Goal: Task Accomplishment & Management: Manage account settings

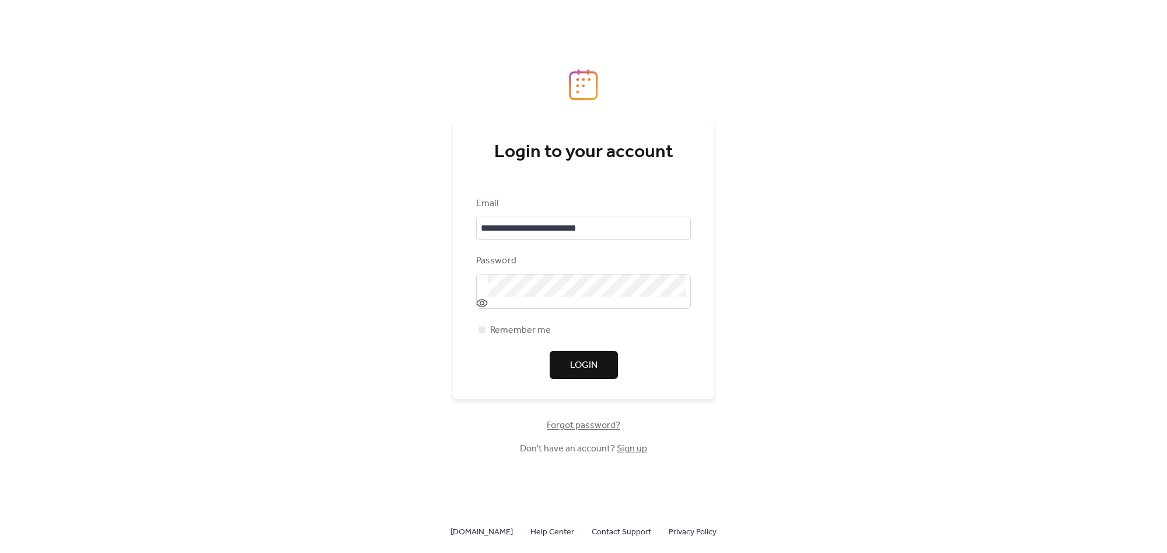
click at [582, 361] on span "Login" at bounding box center [583, 365] width 27 height 14
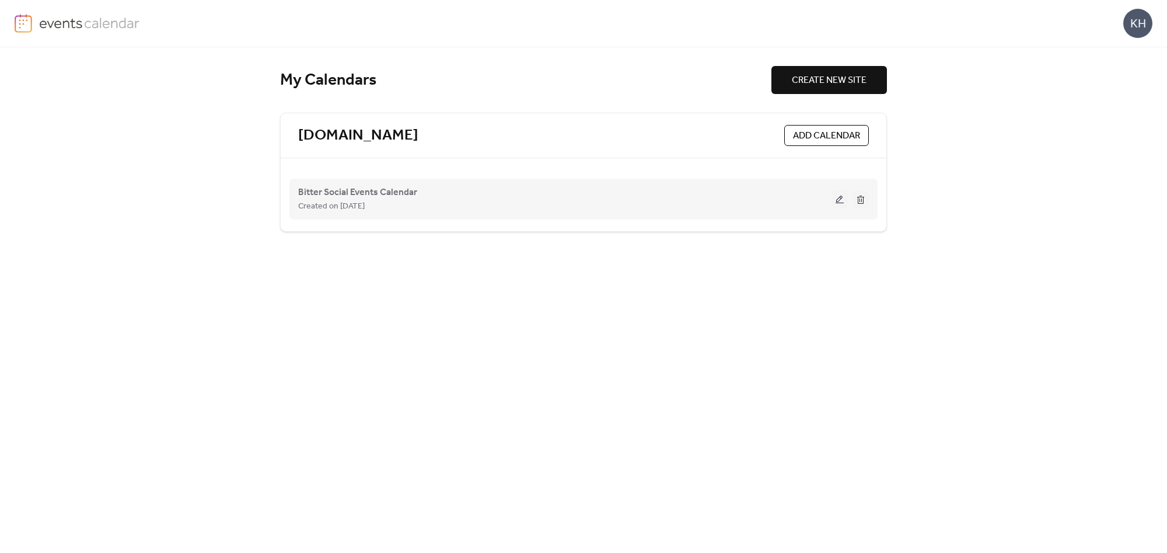
click at [838, 202] on button at bounding box center [839, 199] width 16 height 18
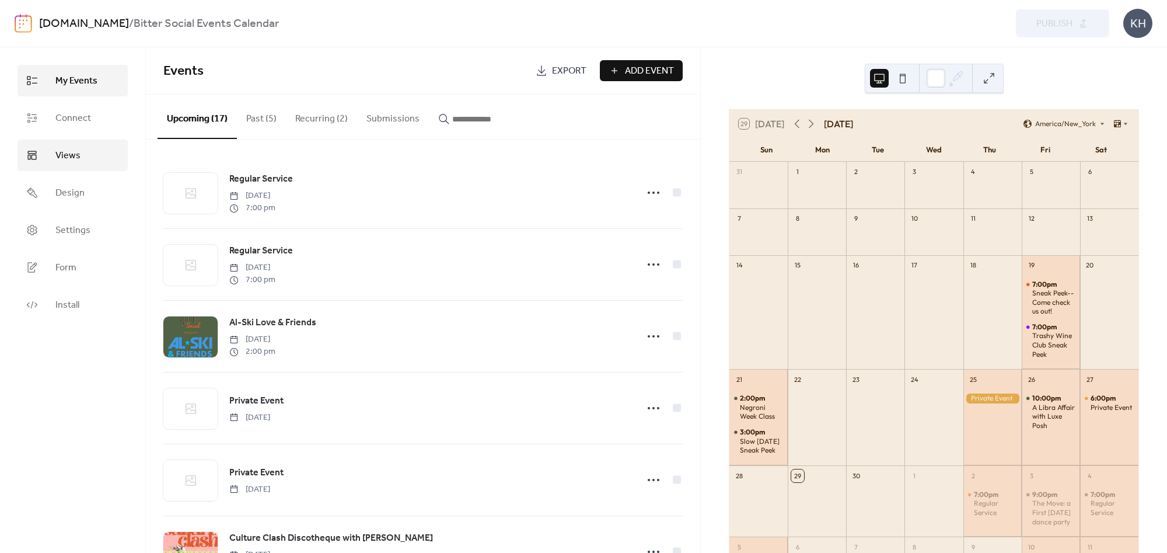
click at [65, 151] on span "Views" at bounding box center [67, 156] width 25 height 14
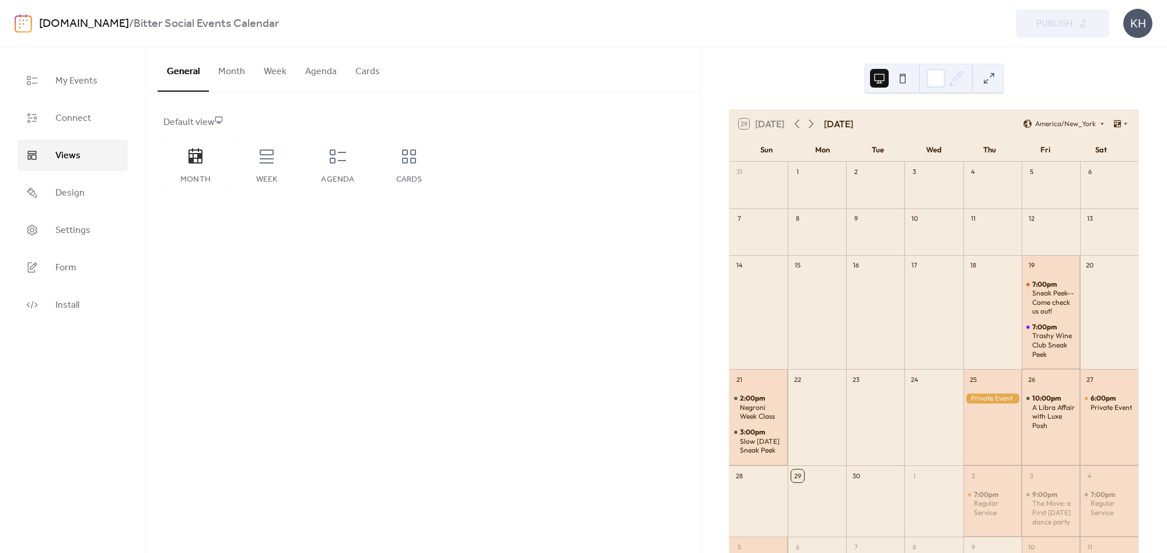
click at [244, 257] on div "General Month Week Agenda Cards Default view Month Week Agenda Cards Disabled E…" at bounding box center [423, 299] width 554 height 505
click at [226, 68] on button "Month" at bounding box center [232, 68] width 46 height 43
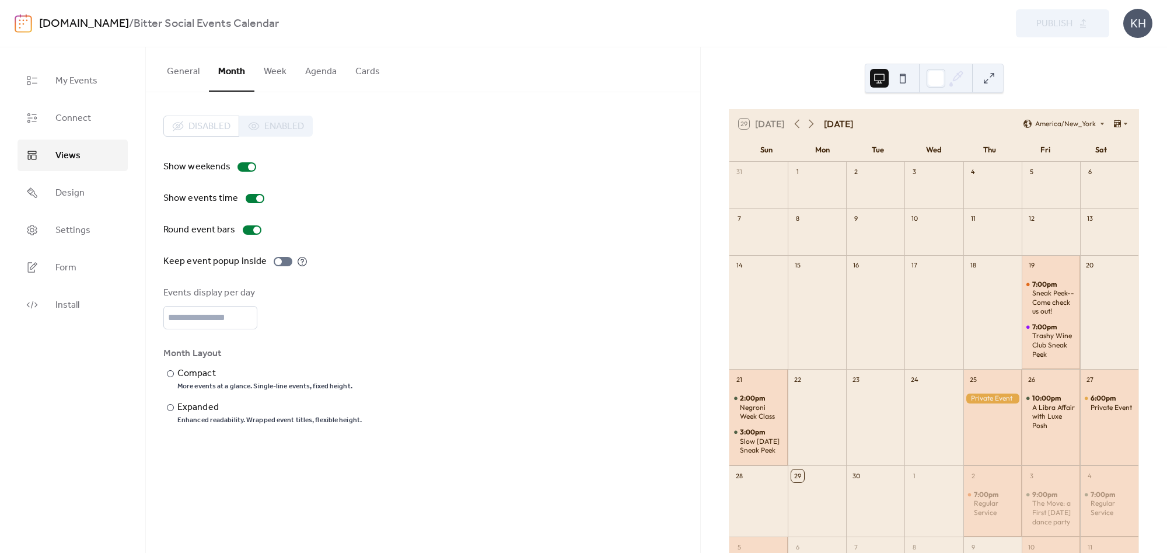
click at [601, 102] on div "Disabled Enabled Show weekends Show events time Round event bars Keep event pop…" at bounding box center [423, 270] width 554 height 356
click at [267, 73] on button "Week" at bounding box center [274, 68] width 41 height 43
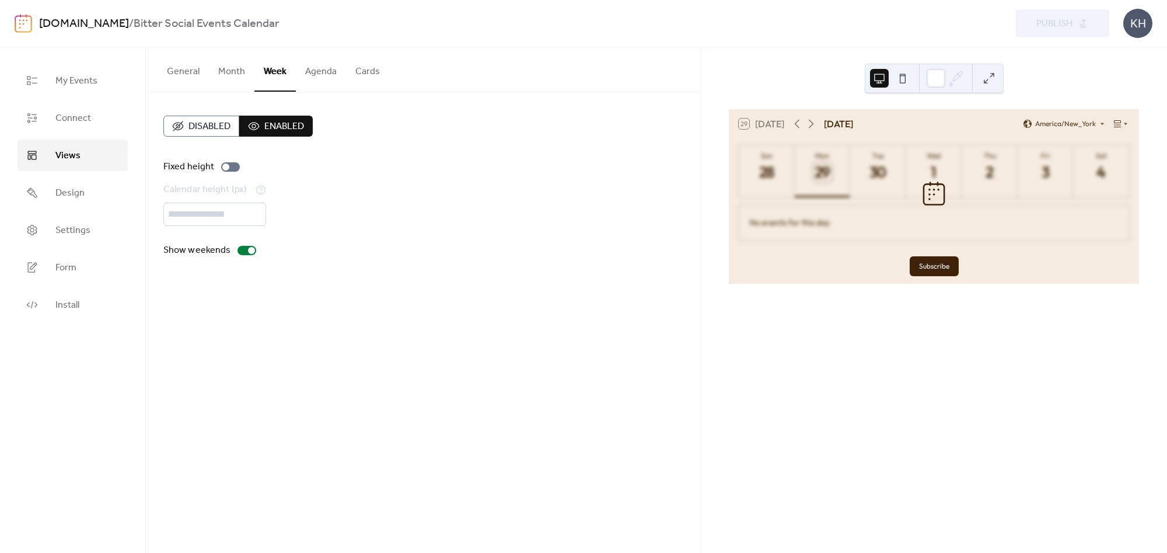
click at [346, 74] on button "Cards" at bounding box center [367, 68] width 43 height 43
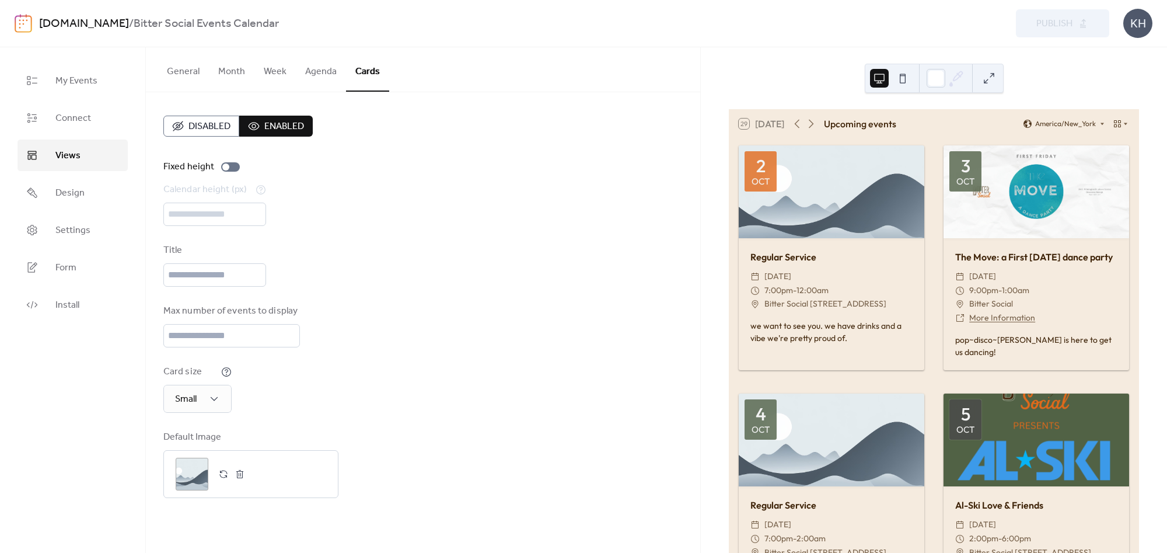
click at [319, 75] on button "Agenda" at bounding box center [321, 68] width 50 height 43
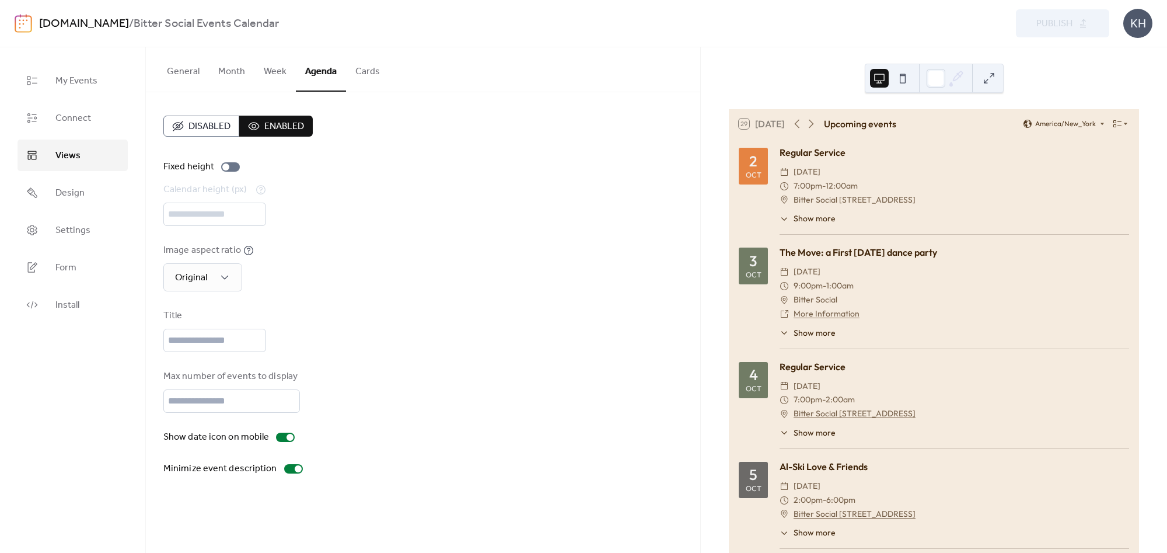
click at [279, 76] on button "Week" at bounding box center [274, 68] width 41 height 43
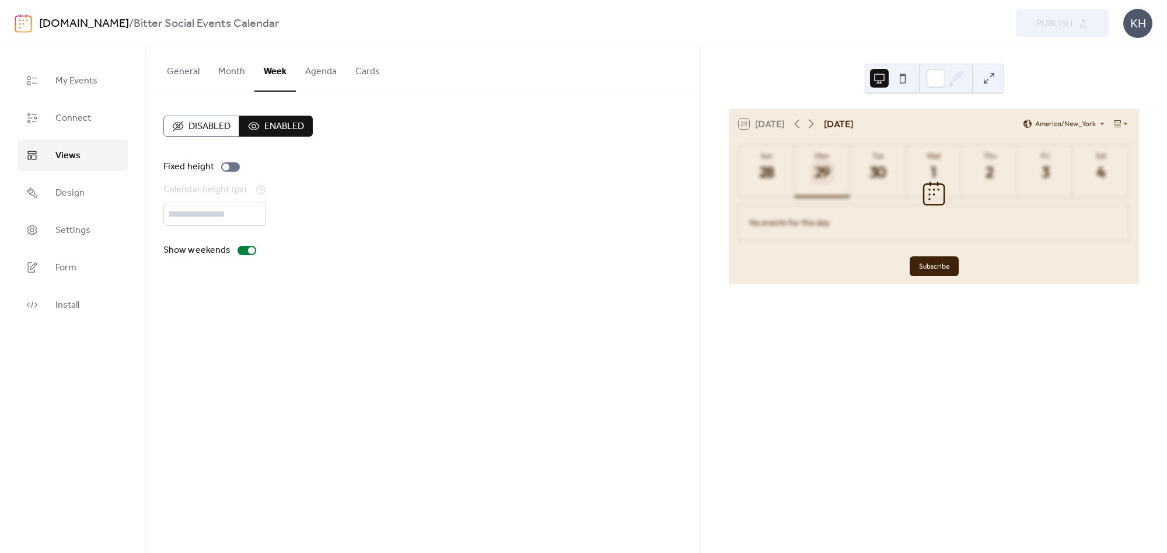
click at [225, 71] on button "Month" at bounding box center [232, 68] width 46 height 43
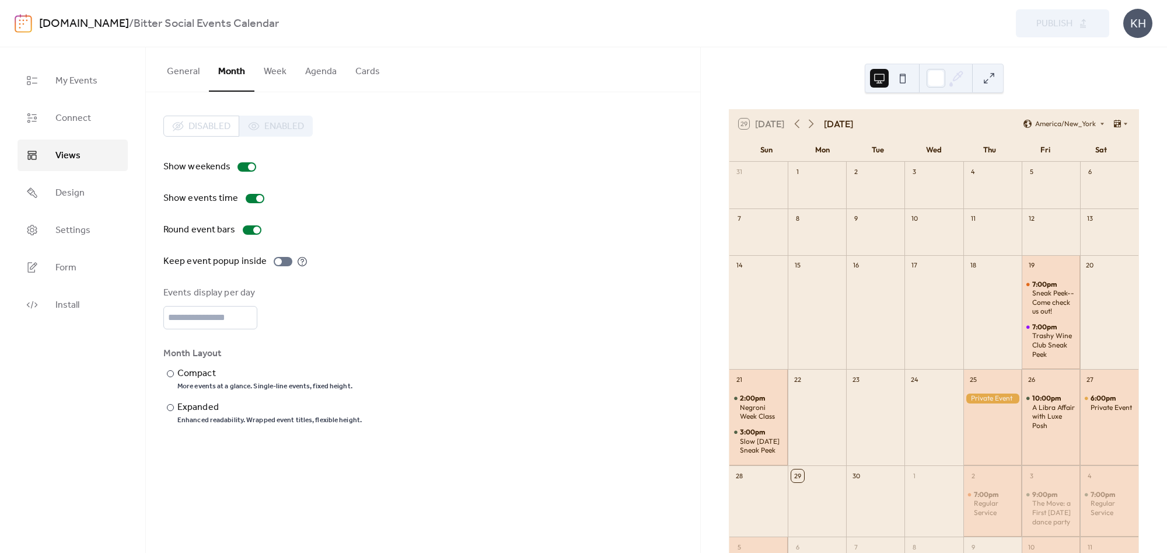
drag, startPoint x: 250, startPoint y: 505, endPoint x: 211, endPoint y: 498, distance: 39.6
click at [248, 505] on div "General Month Week Agenda Cards Default view Month Week Agenda Cards Disabled E…" at bounding box center [423, 299] width 554 height 505
click at [100, 419] on div "My Events Connect Views Design Settings Form Install" at bounding box center [73, 299] width 146 height 505
click at [95, 198] on link "Design" at bounding box center [73, 193] width 110 height 32
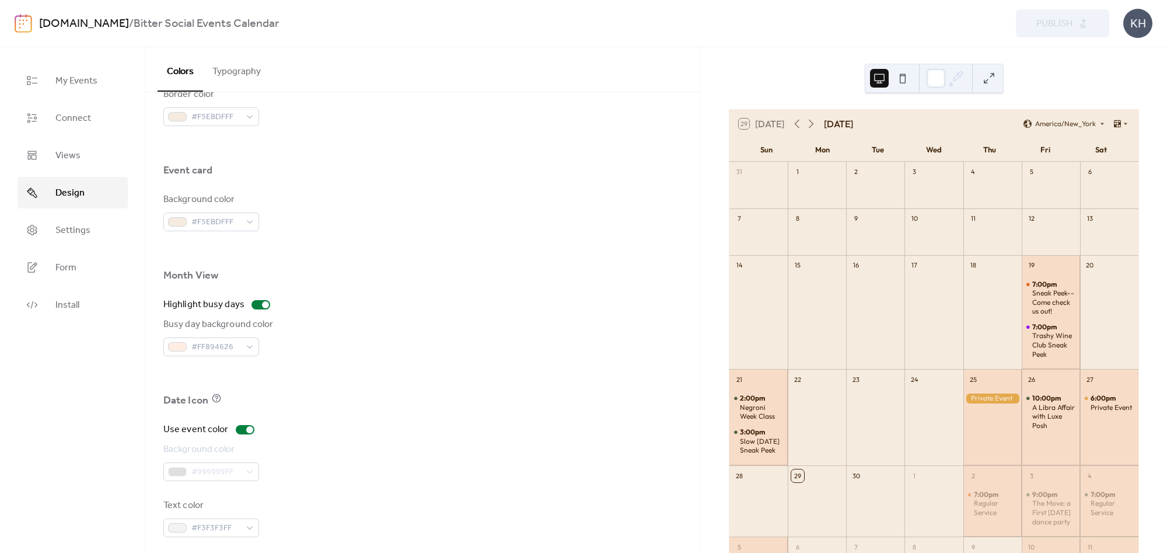
scroll to position [670, 0]
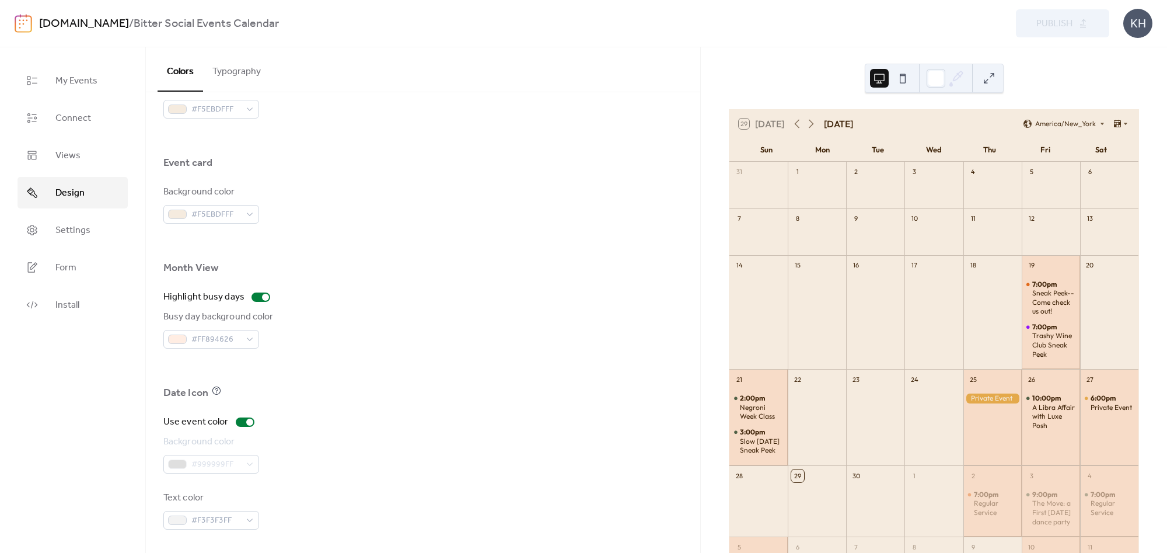
click at [215, 65] on button "Typography" at bounding box center [236, 68] width 67 height 43
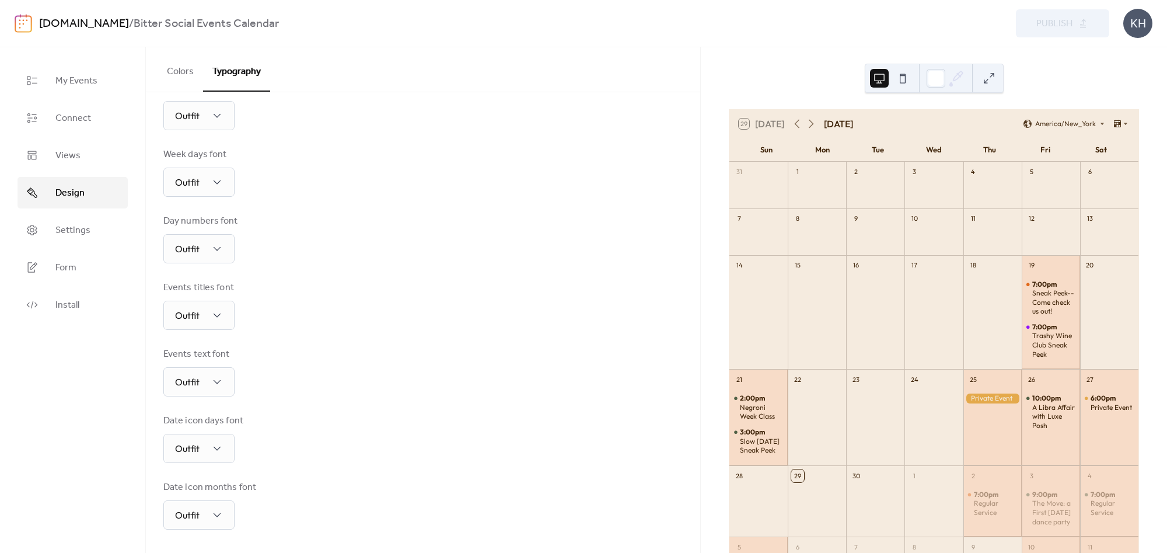
scroll to position [144, 0]
click at [72, 233] on span "Settings" at bounding box center [72, 230] width 35 height 14
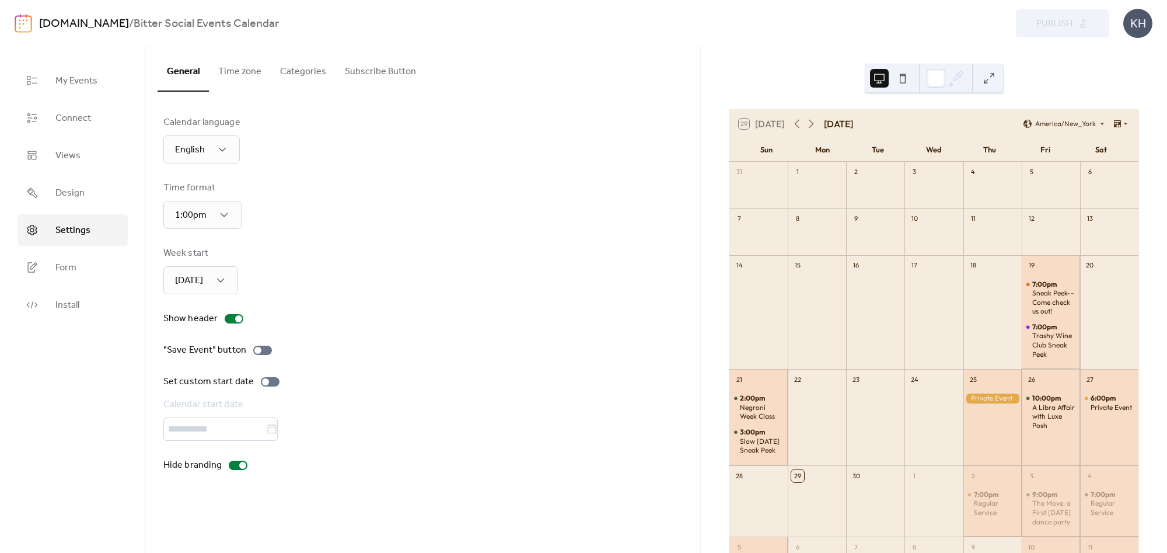
click at [227, 71] on button "Time zone" at bounding box center [240, 68] width 62 height 43
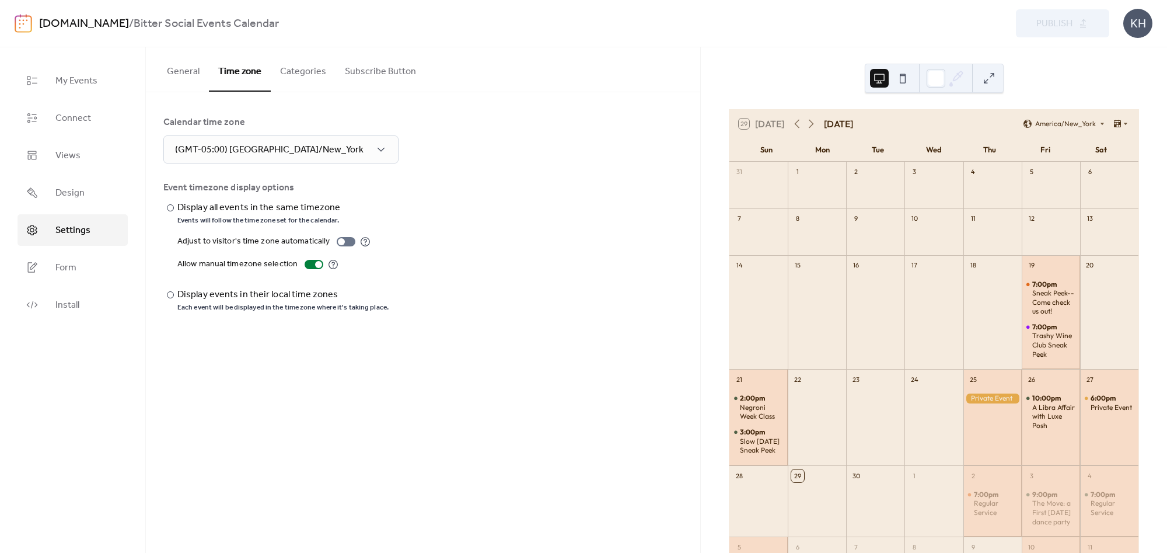
click at [288, 72] on button "Categories" at bounding box center [303, 68] width 65 height 43
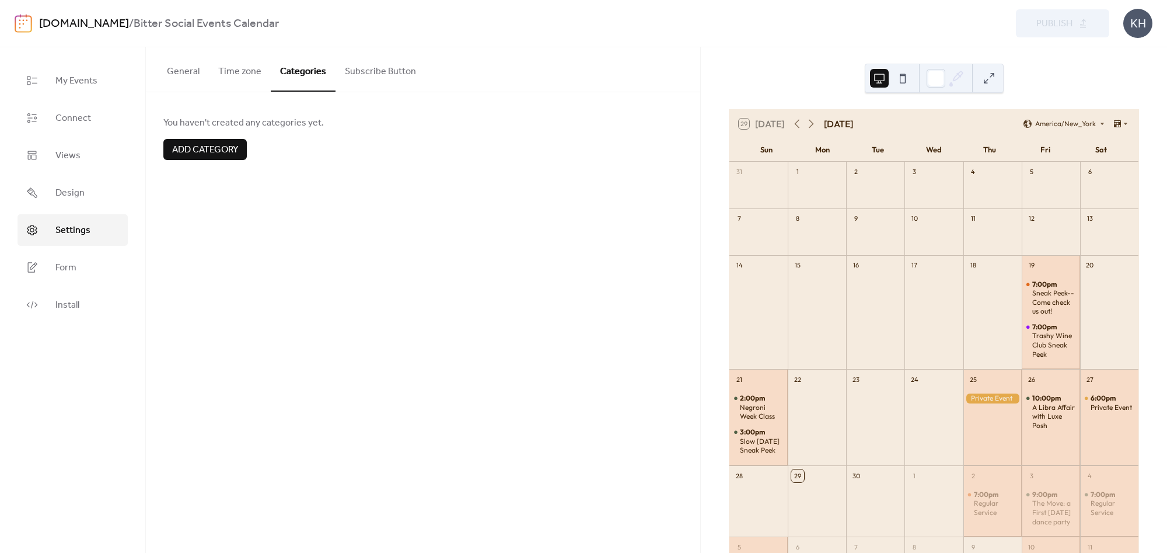
click at [372, 71] on button "Subscribe Button" at bounding box center [380, 68] width 90 height 43
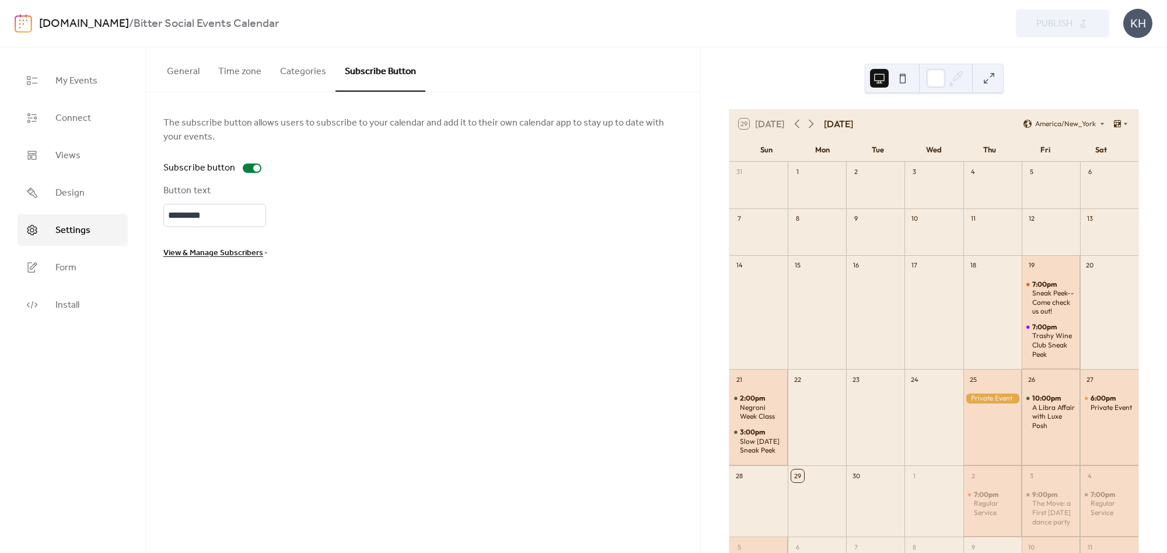
click at [44, 284] on ul "My Events Connect Views Design Settings Form Install" at bounding box center [73, 193] width 110 height 256
click at [61, 275] on span "Form" at bounding box center [65, 268] width 21 height 14
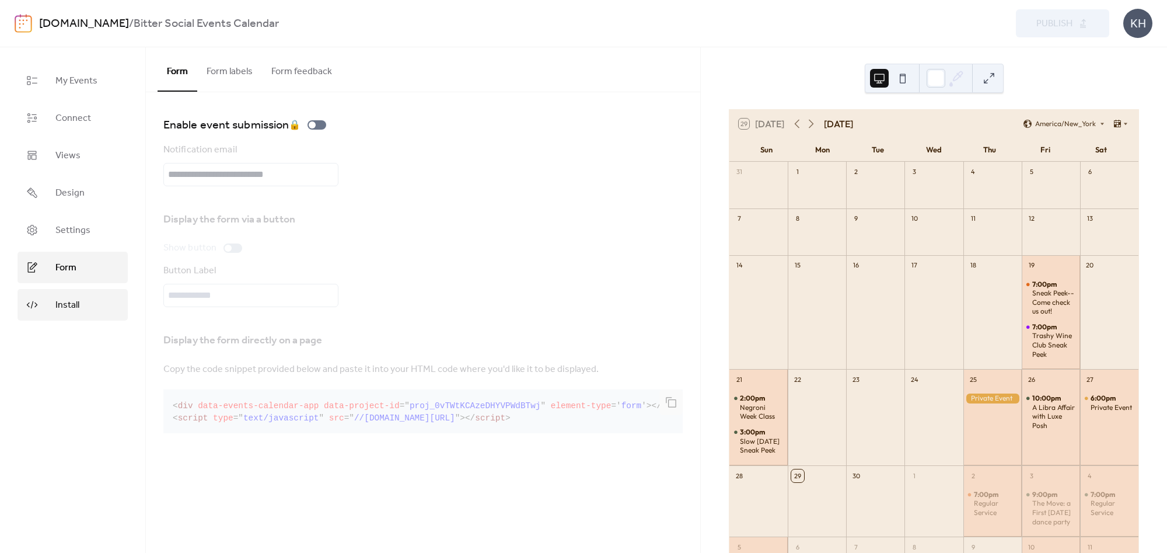
click at [63, 303] on span "Install" at bounding box center [67, 305] width 24 height 14
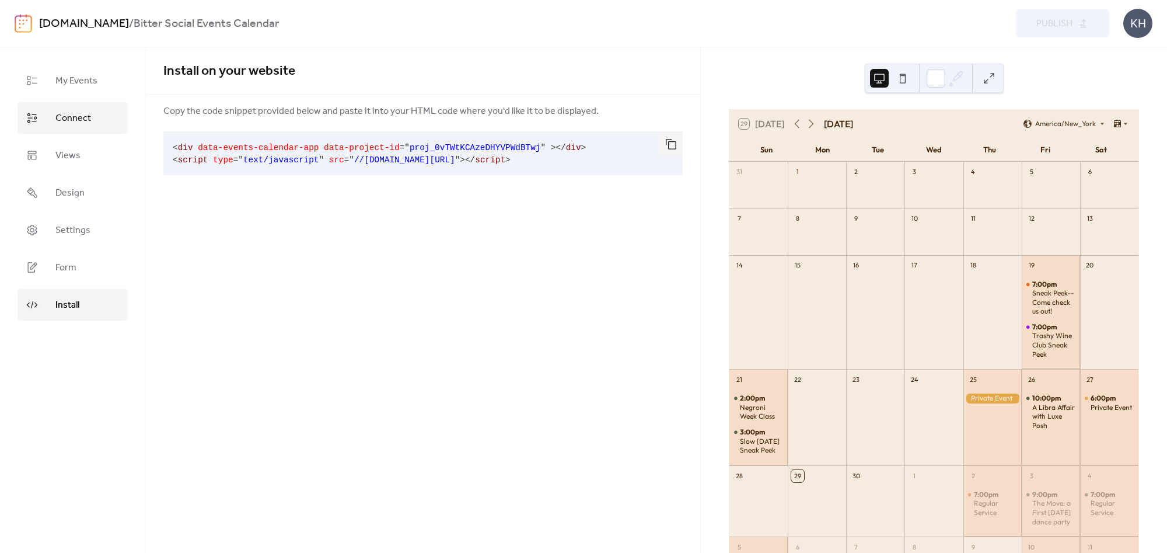
click at [69, 103] on link "Connect" at bounding box center [73, 118] width 110 height 32
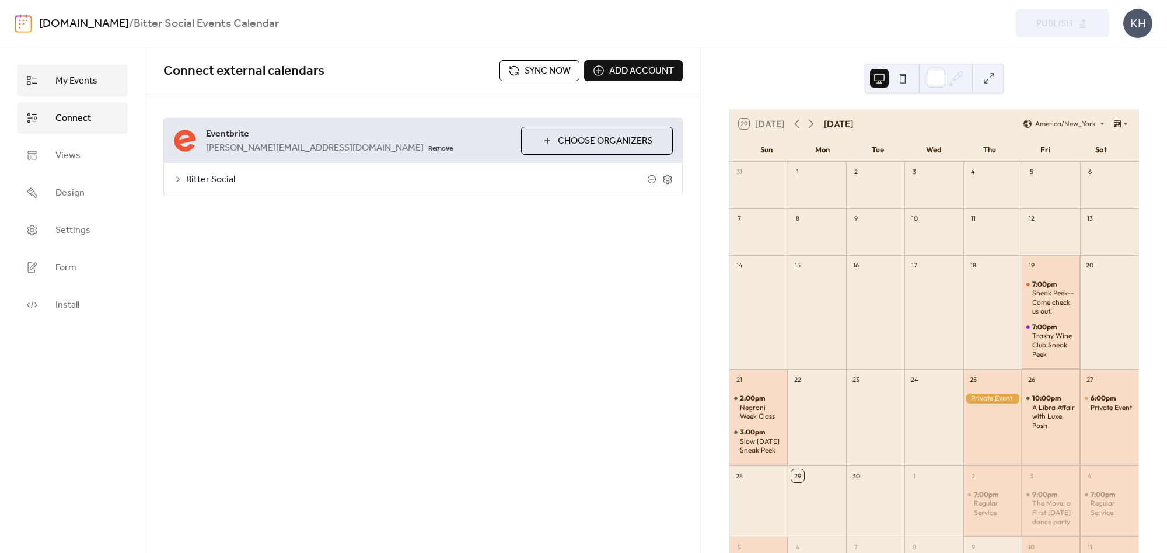
click at [76, 74] on span "My Events" at bounding box center [76, 81] width 42 height 14
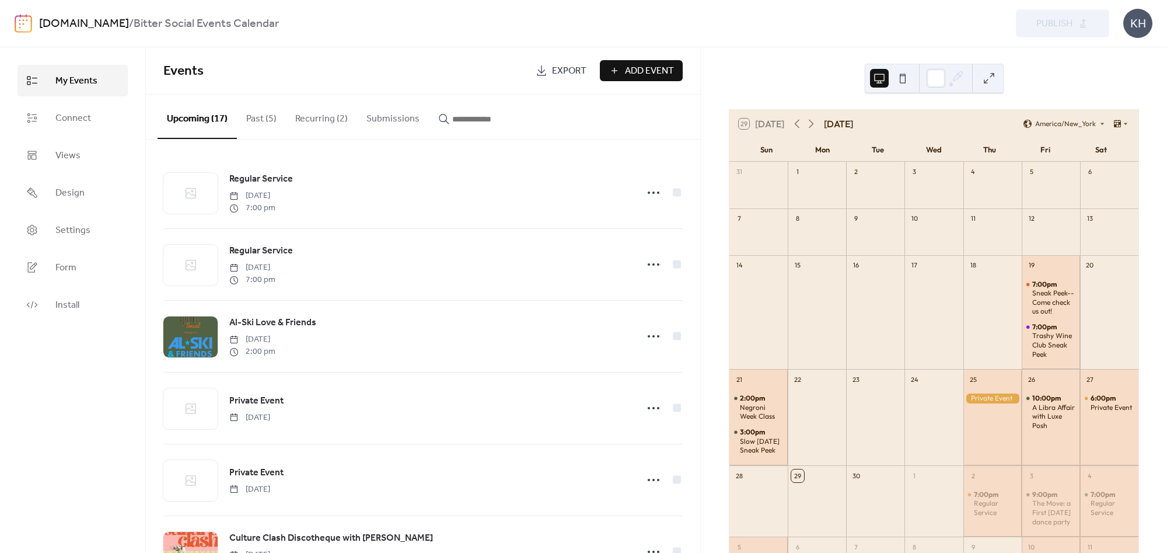
drag, startPoint x: 420, startPoint y: 67, endPoint x: 436, endPoint y: 68, distance: 16.4
click at [420, 67] on span "Events" at bounding box center [345, 71] width 364 height 23
click at [810, 84] on div "29 [DATE] [DATE] [GEOGRAPHIC_DATA]/New_York Sun Mon Tue Wed Thu Fri Sat 31 1 2 …" at bounding box center [934, 299] width 466 height 505
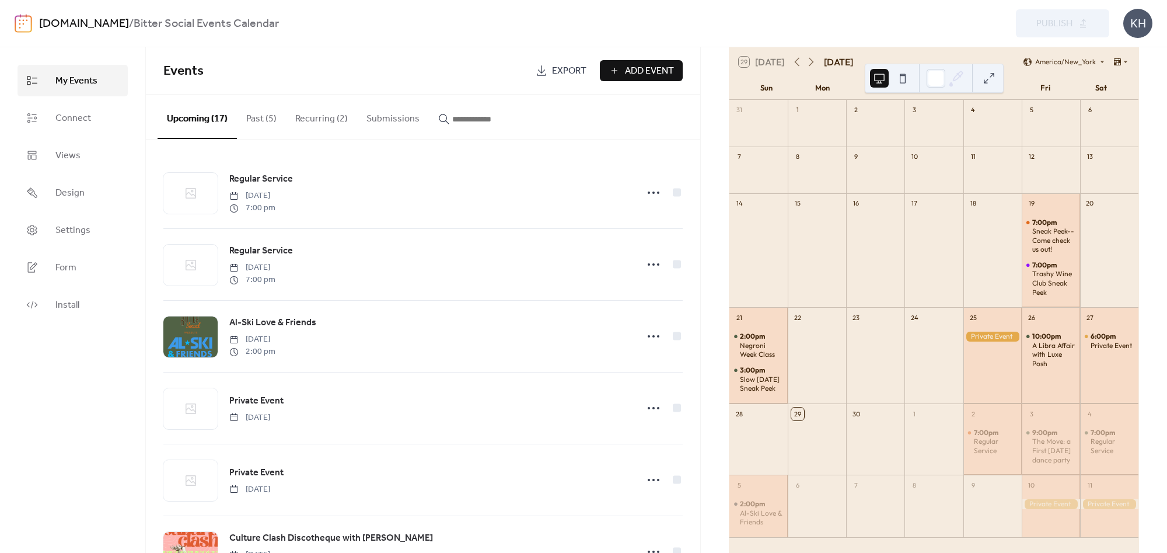
scroll to position [109, 0]
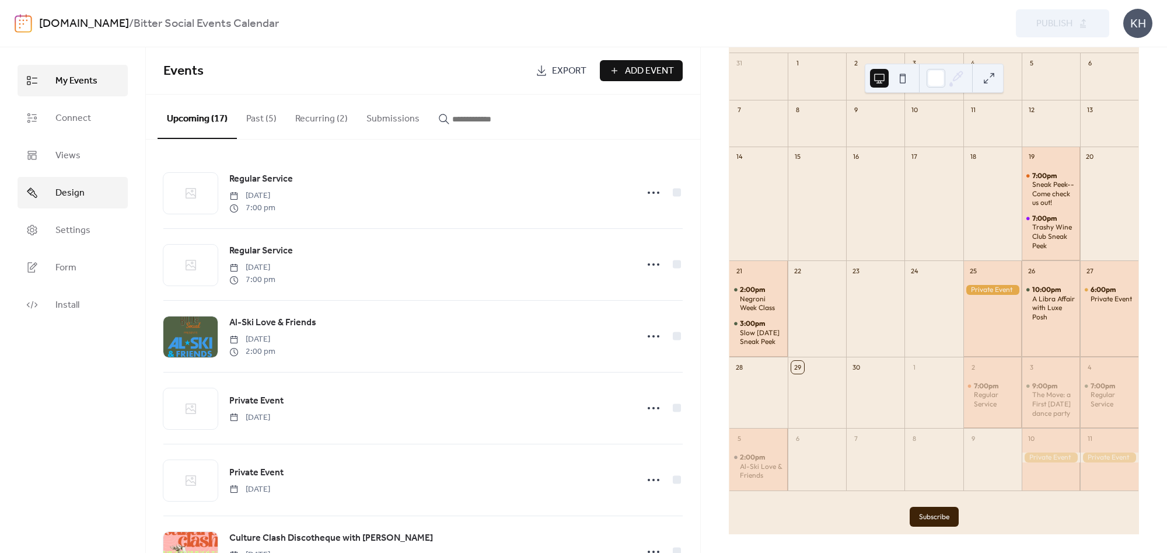
click at [72, 186] on span "Design" at bounding box center [69, 193] width 29 height 14
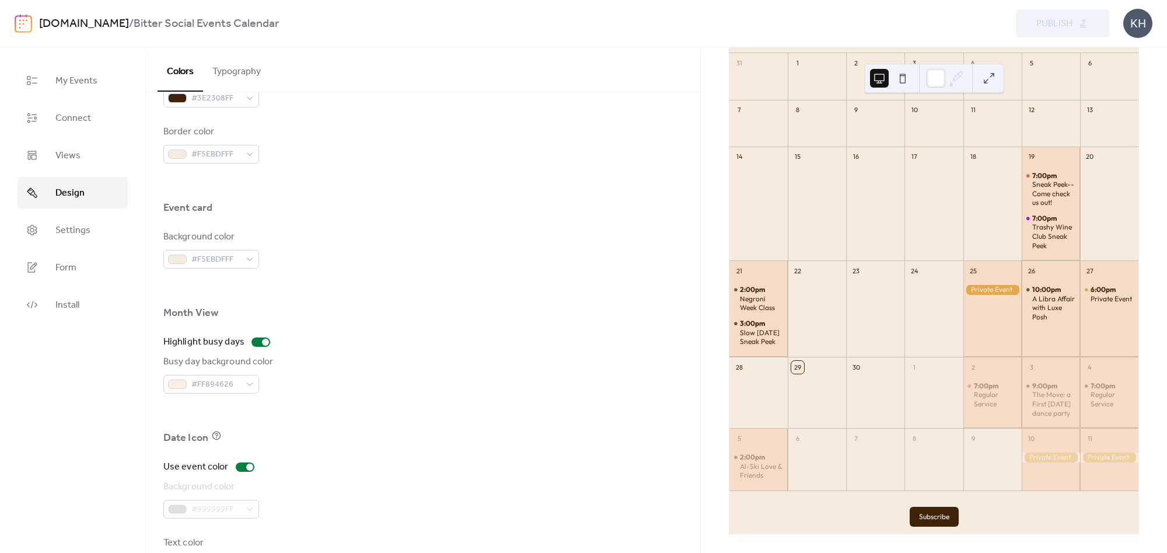
scroll to position [670, 0]
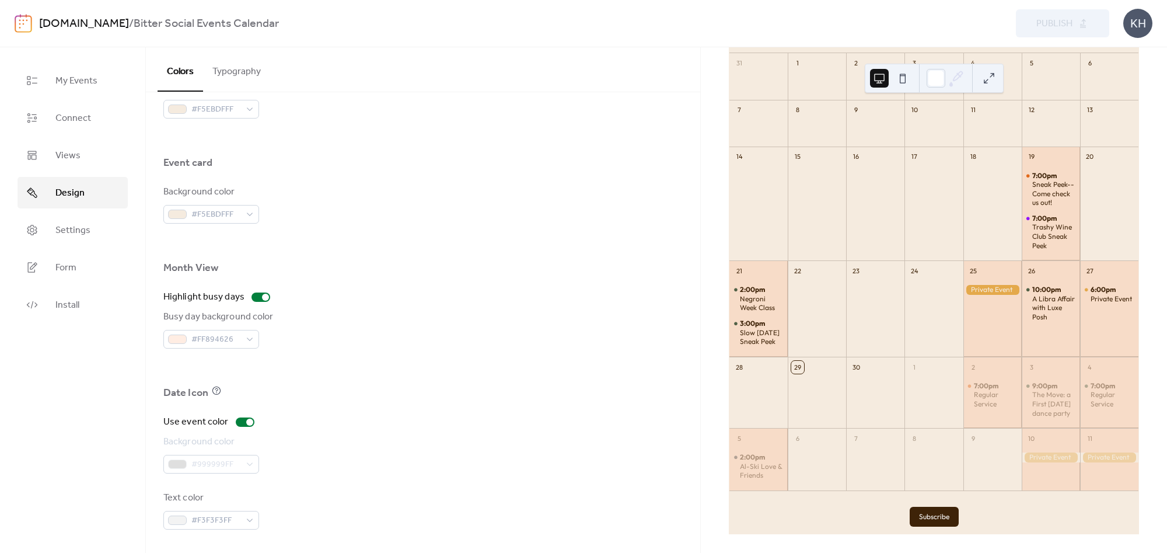
click at [194, 396] on div "Date Icon" at bounding box center [185, 393] width 45 height 14
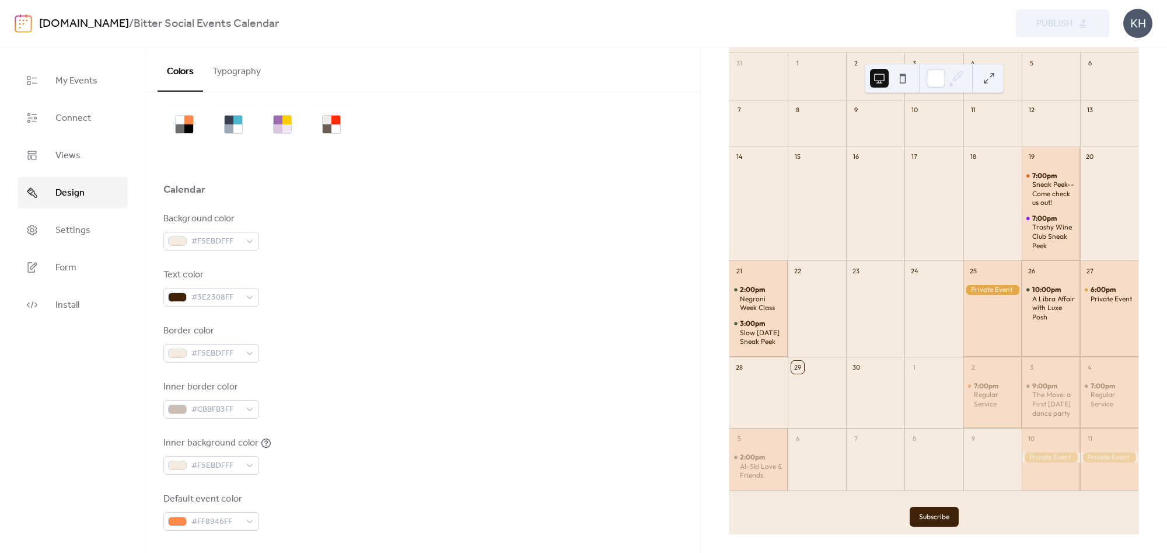
scroll to position [42, 0]
click at [240, 58] on button "Typography" at bounding box center [236, 68] width 67 height 43
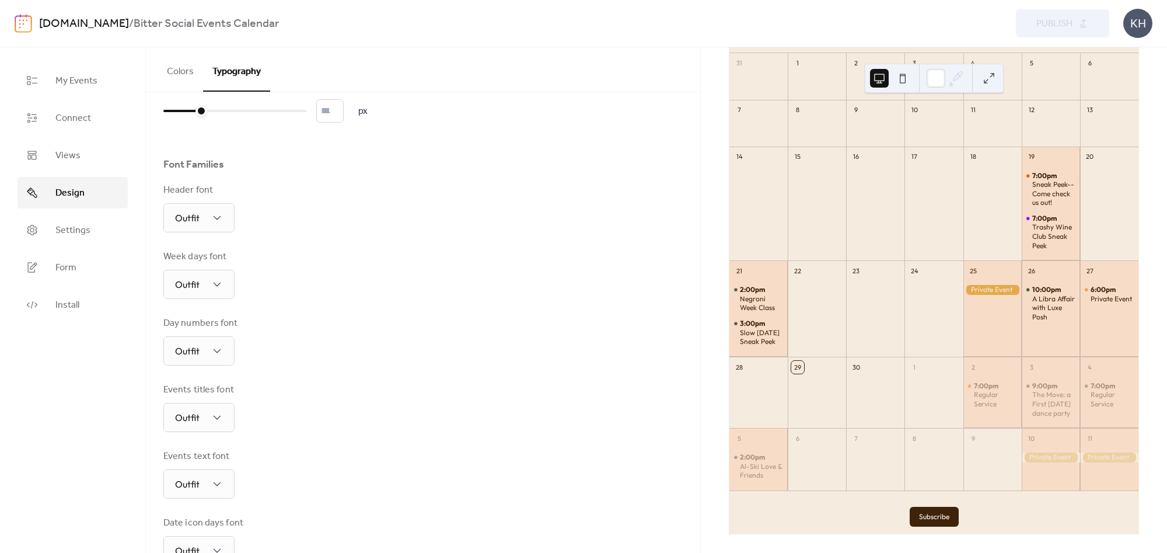
click at [183, 69] on button "Colors" at bounding box center [181, 68] width 46 height 43
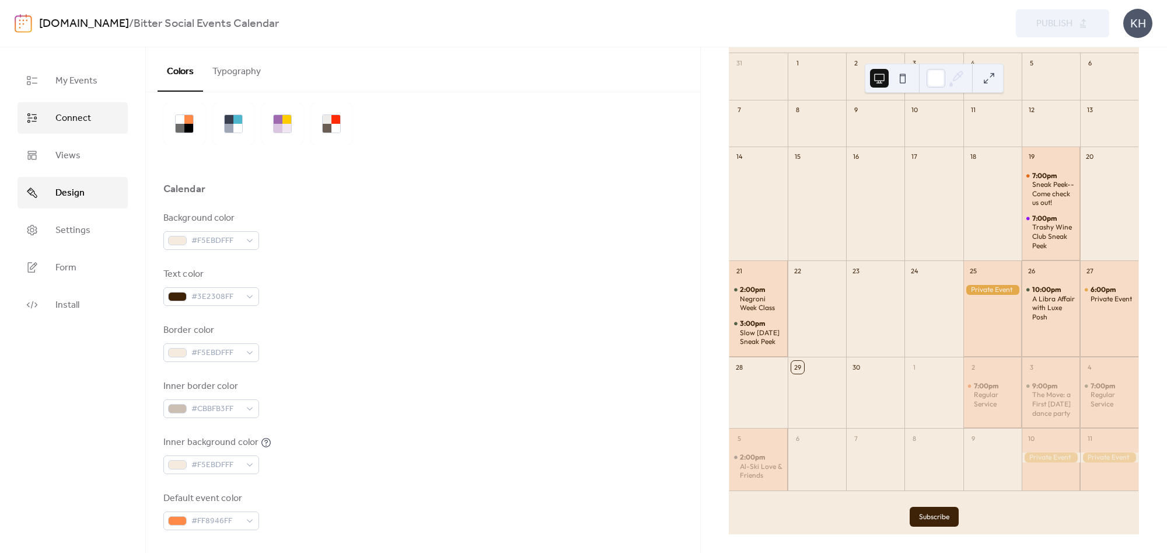
click at [69, 116] on span "Connect" at bounding box center [73, 118] width 36 height 14
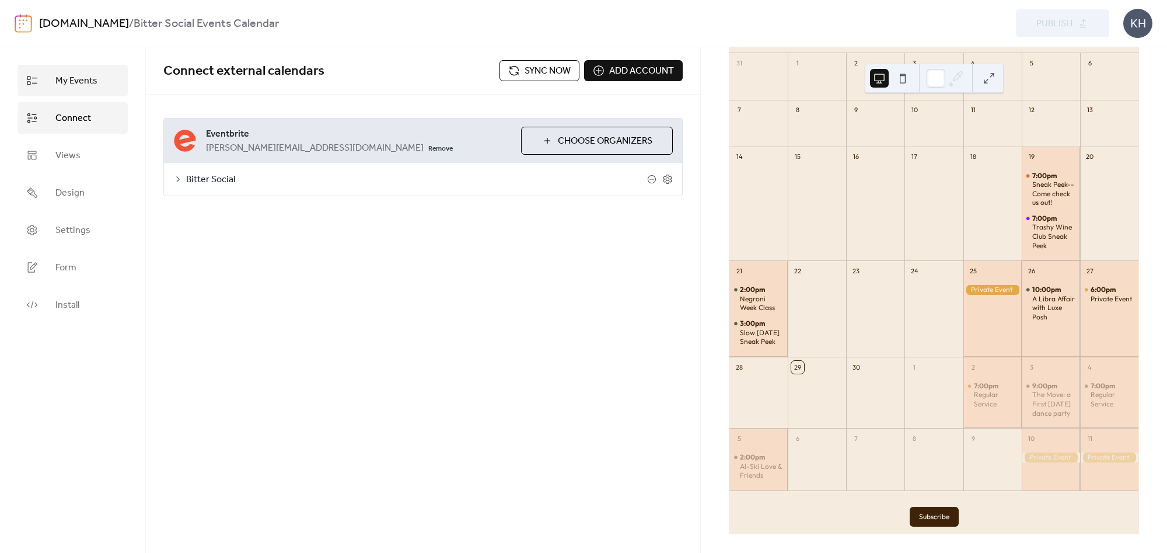
click at [76, 84] on span "My Events" at bounding box center [76, 81] width 42 height 14
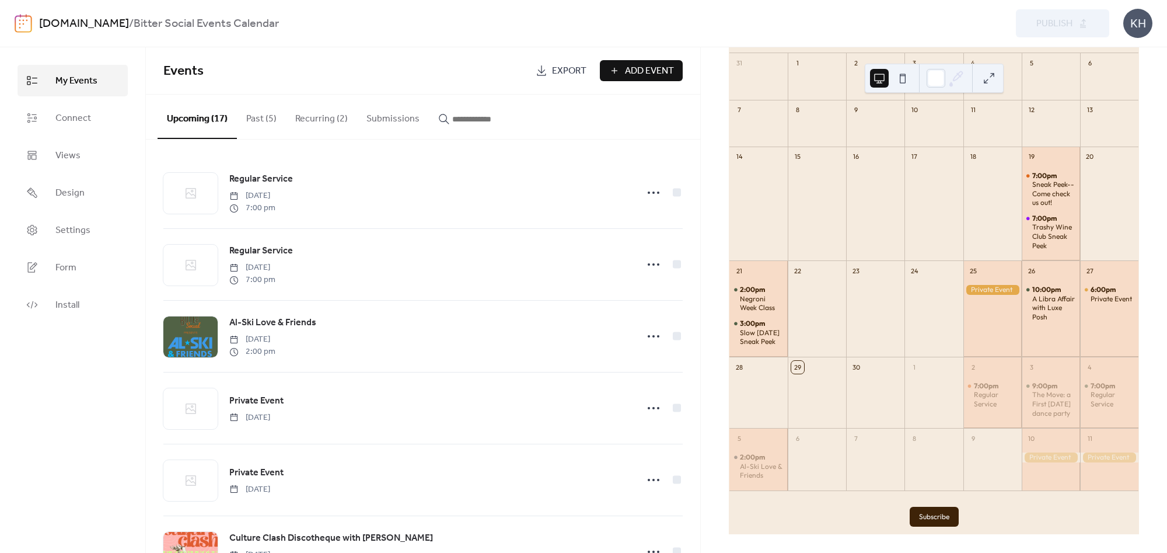
click at [327, 67] on span "Events" at bounding box center [345, 71] width 364 height 23
click at [1039, 392] on div "The Move: a First [DATE] dance party" at bounding box center [1053, 403] width 43 height 27
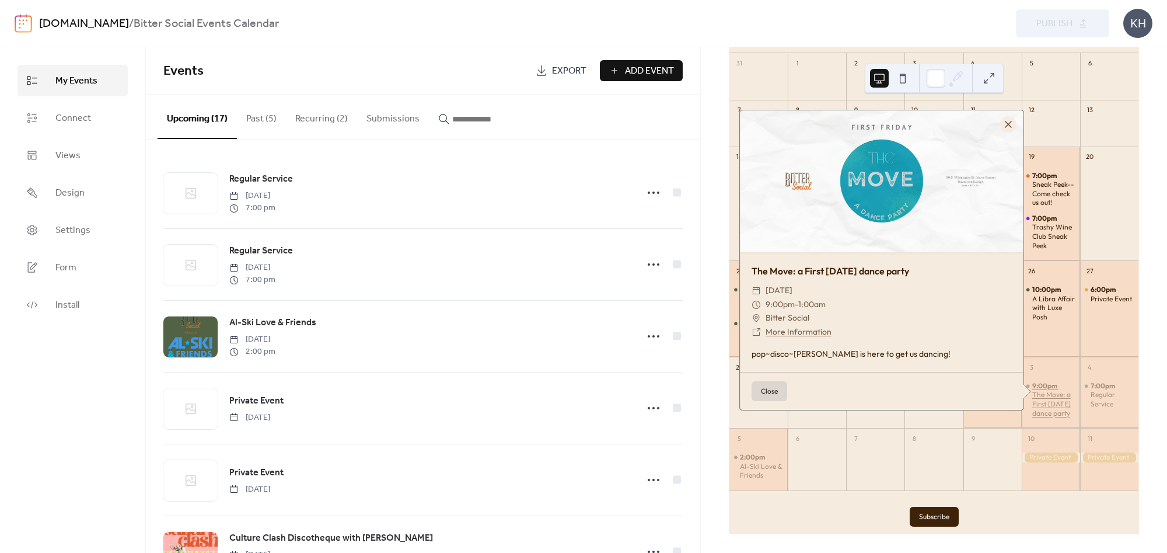
click at [1039, 392] on div "The Move: a First [DATE] dance party" at bounding box center [1053, 403] width 43 height 27
click at [1080, 403] on div "7:00pm Regular Service" at bounding box center [1109, 394] width 58 height 27
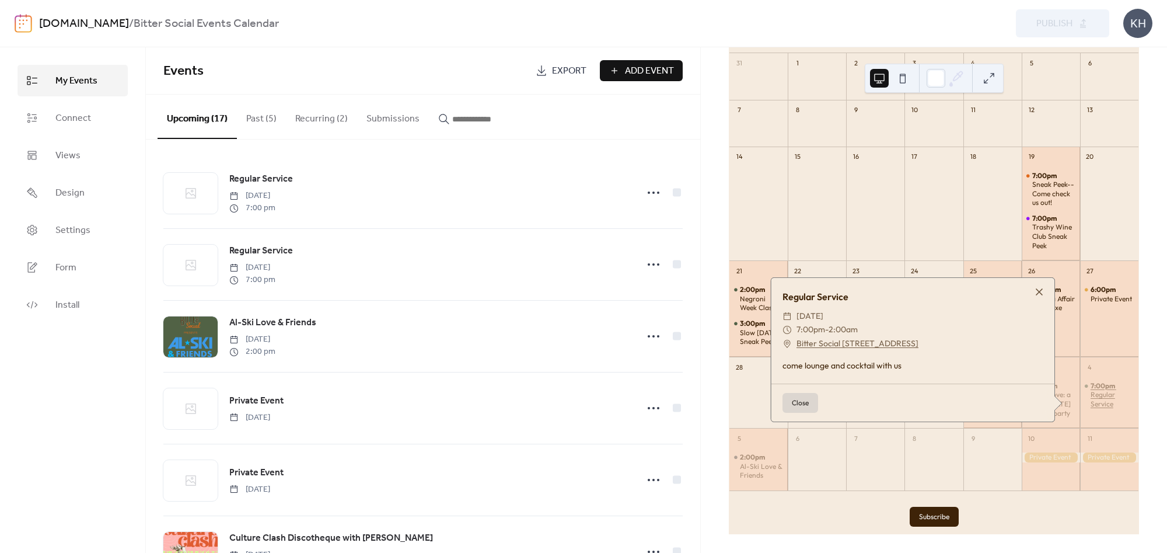
click at [1091, 399] on div "Regular Service" at bounding box center [1112, 399] width 43 height 18
click at [932, 455] on div at bounding box center [933, 466] width 58 height 40
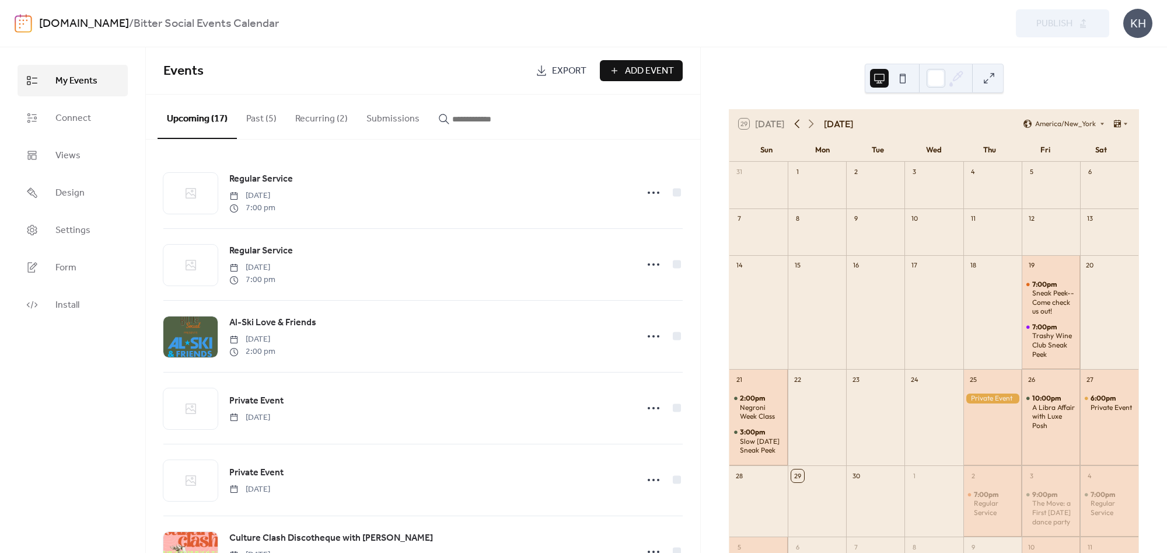
click at [804, 127] on icon at bounding box center [797, 124] width 14 height 14
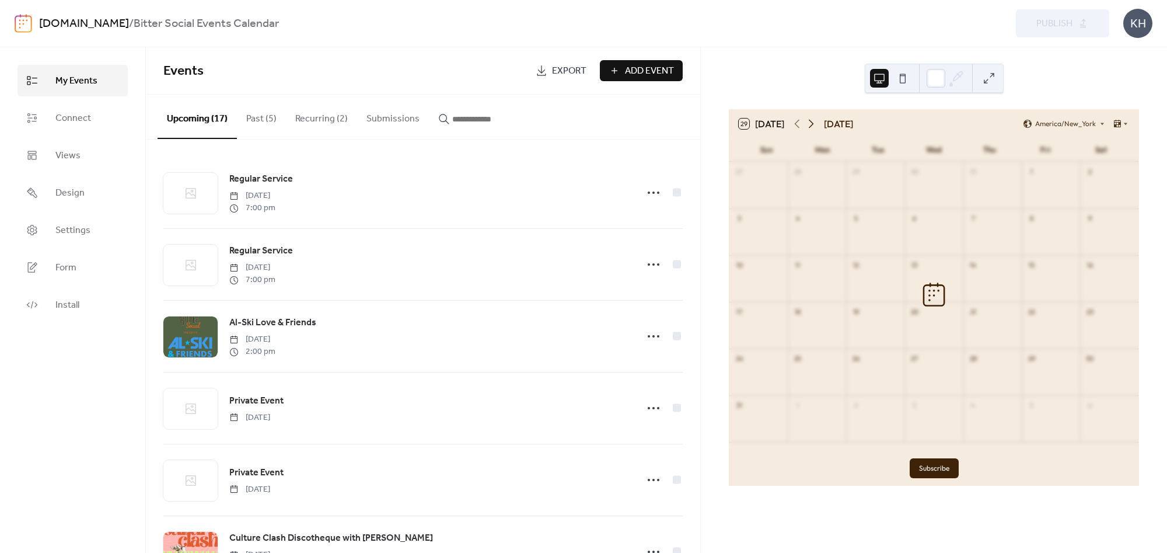
click at [810, 126] on icon at bounding box center [811, 124] width 14 height 14
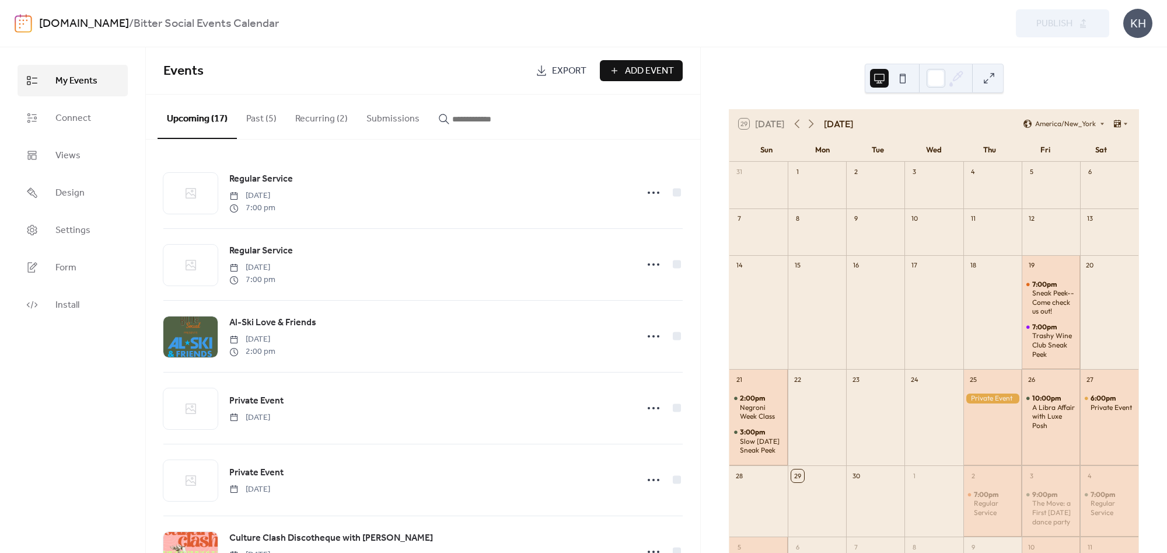
click at [814, 69] on div "29 [DATE] [DATE] [GEOGRAPHIC_DATA]/New_York Sun Mon Tue Wed Thu Fri Sat 31 1 2 …" at bounding box center [934, 299] width 466 height 505
click at [816, 124] on icon at bounding box center [811, 124] width 14 height 14
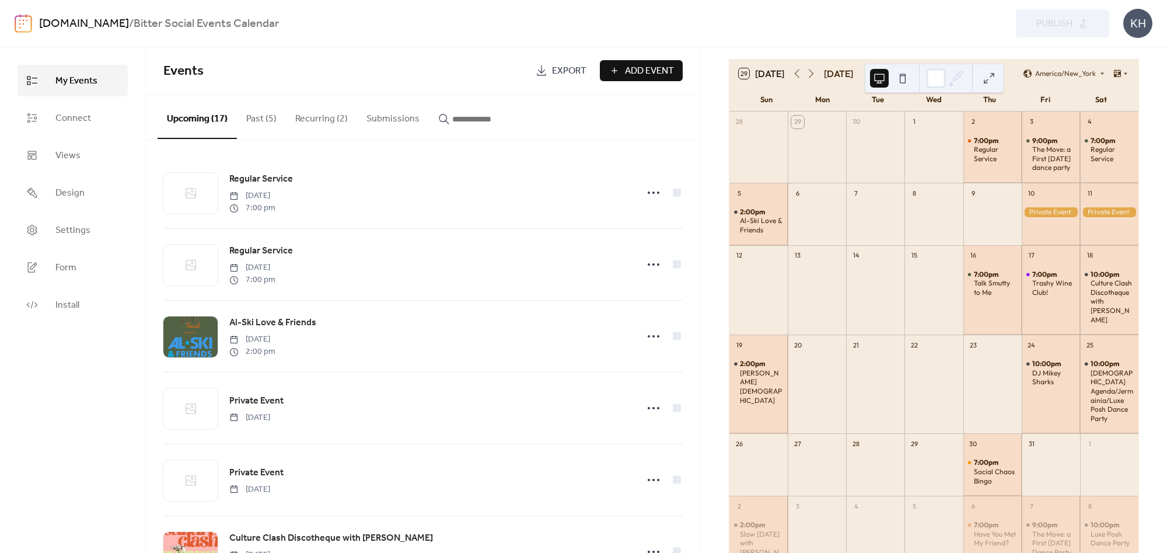
scroll to position [35, 0]
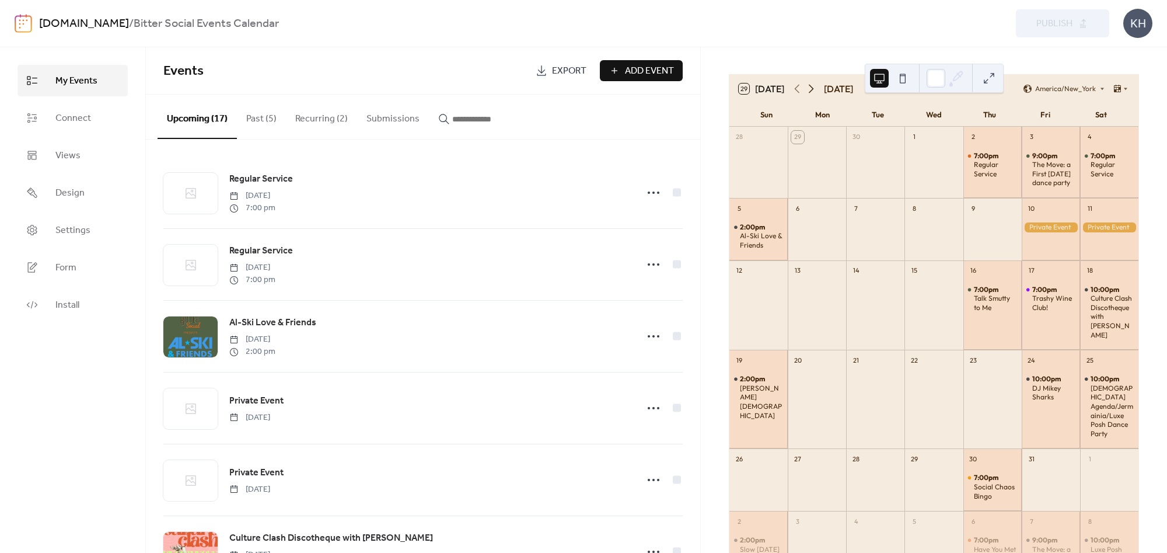
click at [813, 89] on icon at bounding box center [811, 89] width 14 height 14
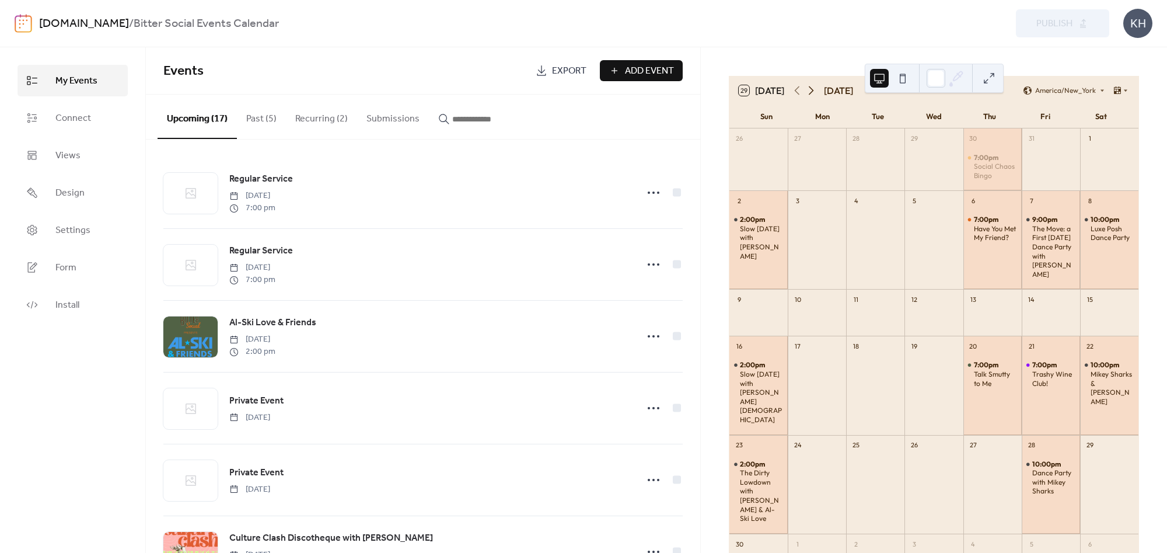
scroll to position [37, 0]
click at [804, 88] on icon at bounding box center [797, 87] width 14 height 14
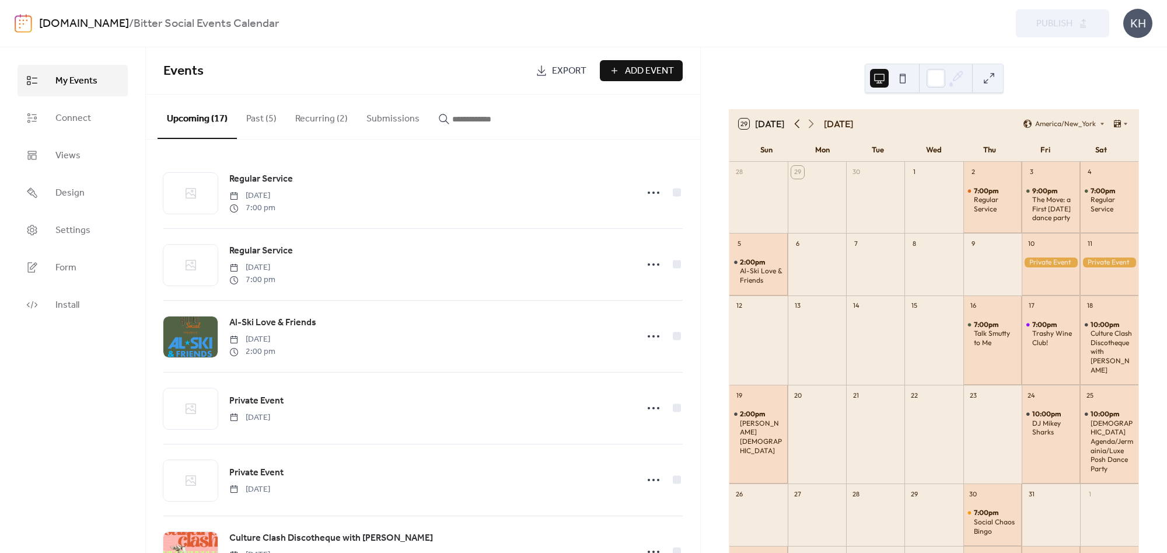
click at [802, 125] on icon at bounding box center [797, 124] width 14 height 14
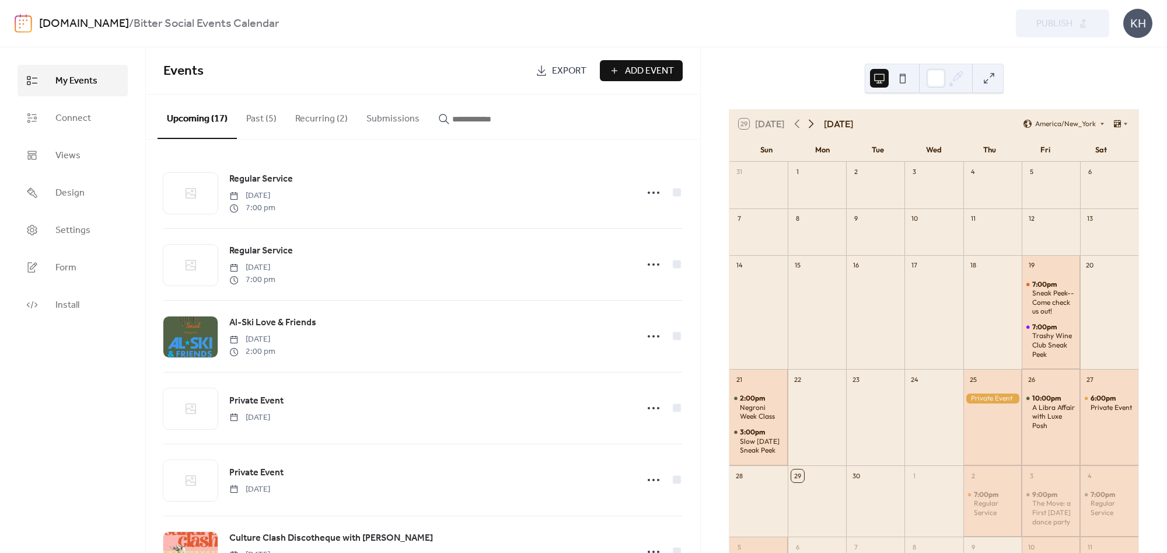
click at [812, 119] on icon at bounding box center [811, 124] width 14 height 14
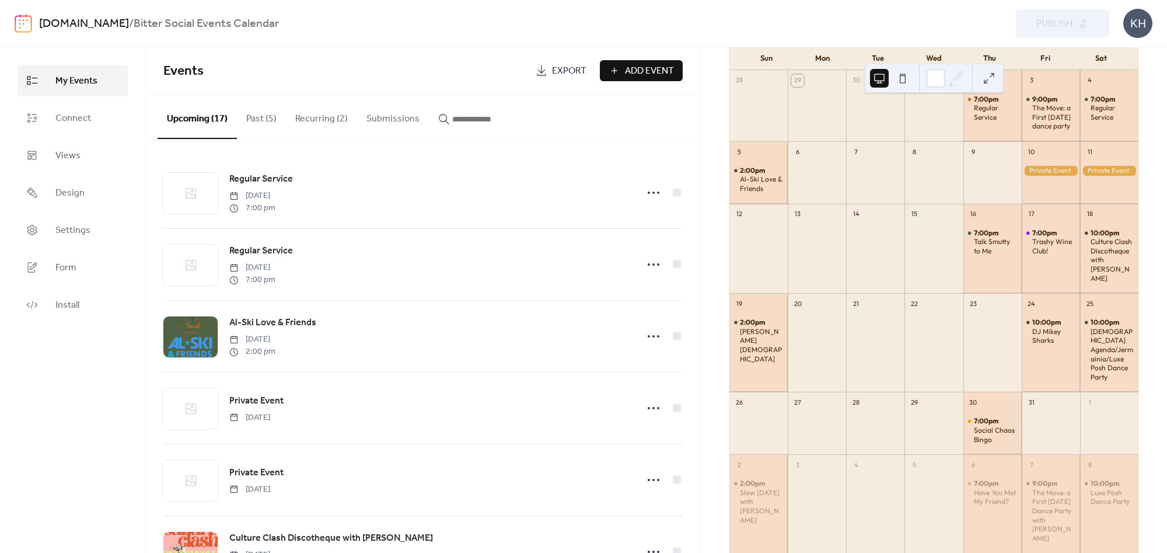
scroll to position [89, 0]
click at [977, 239] on div "Talk Smutty to Me" at bounding box center [995, 248] width 43 height 18
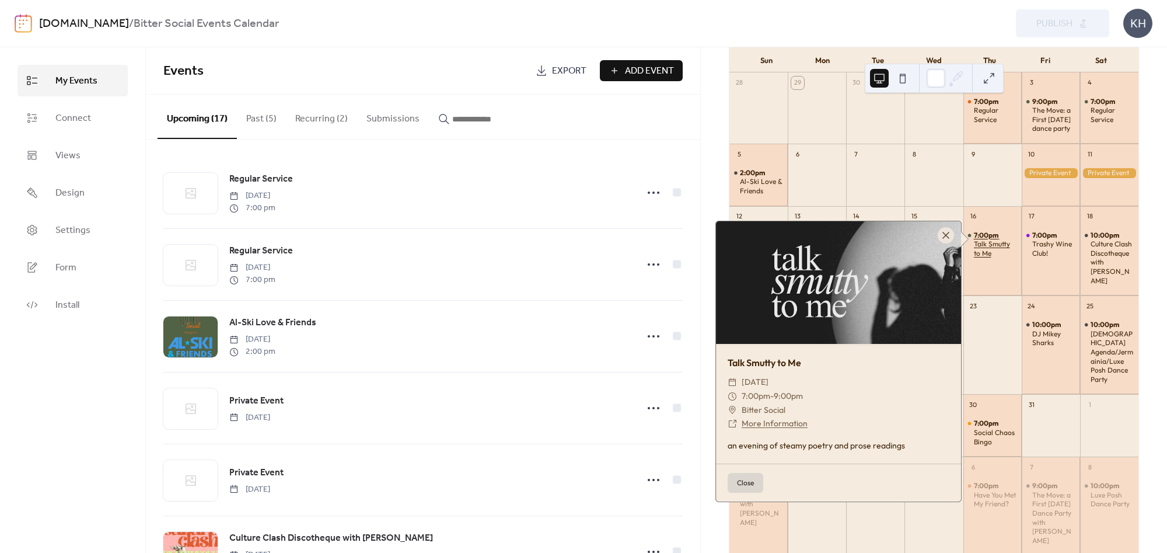
click at [977, 239] on div "Talk Smutty to Me" at bounding box center [995, 248] width 43 height 18
click at [1057, 246] on div "Trashy Wine Club!" at bounding box center [1053, 248] width 43 height 18
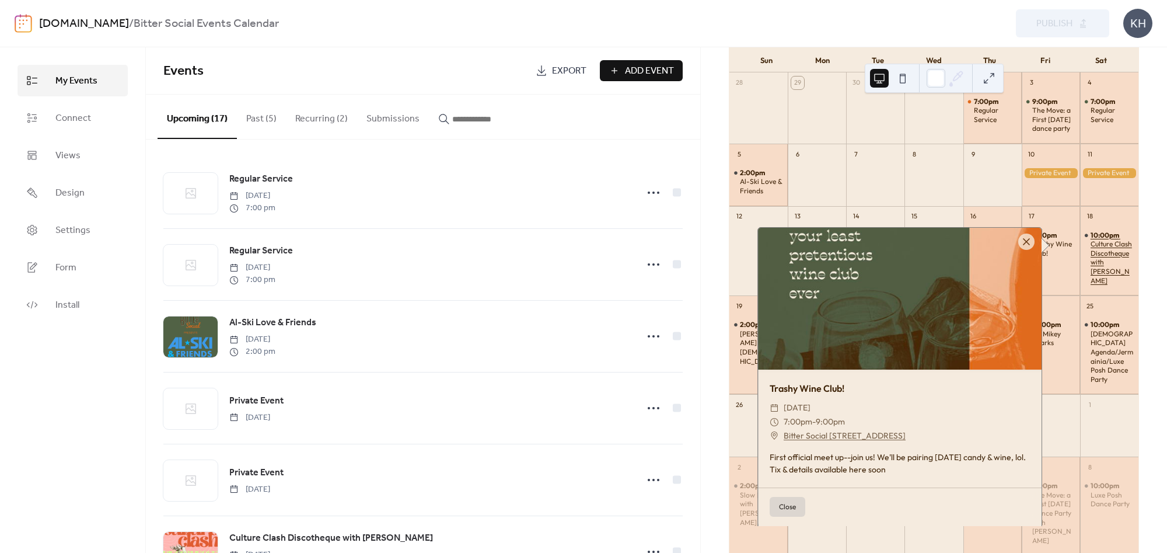
click at [1091, 251] on div "Culture Clash Discotheque with [PERSON_NAME]" at bounding box center [1112, 262] width 43 height 46
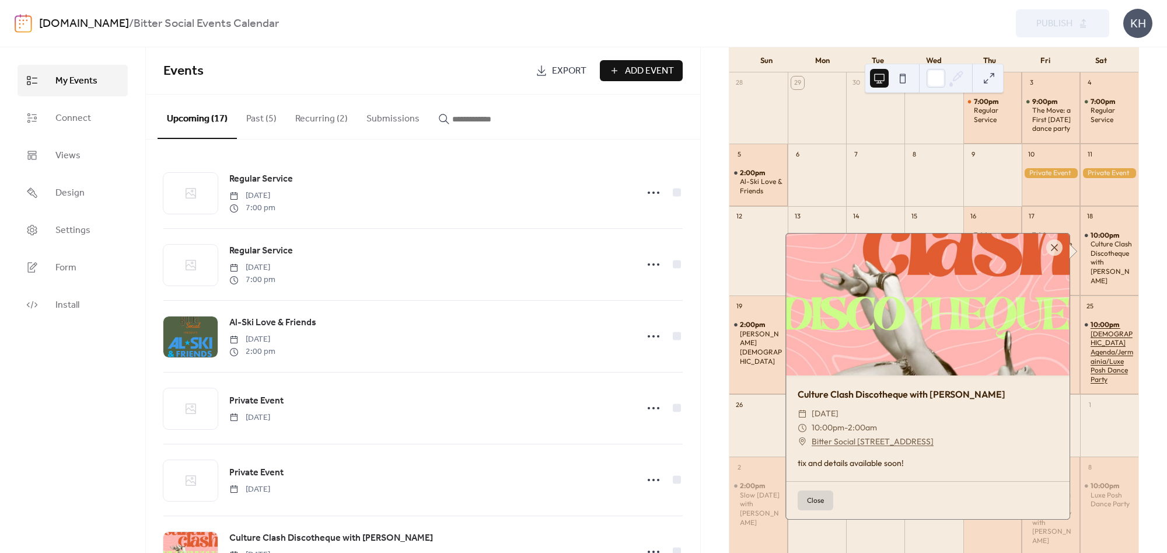
click at [1094, 352] on div "[DEMOGRAPHIC_DATA] Agenda/Jermainia/Luxe Posh Dance Party" at bounding box center [1112, 356] width 43 height 55
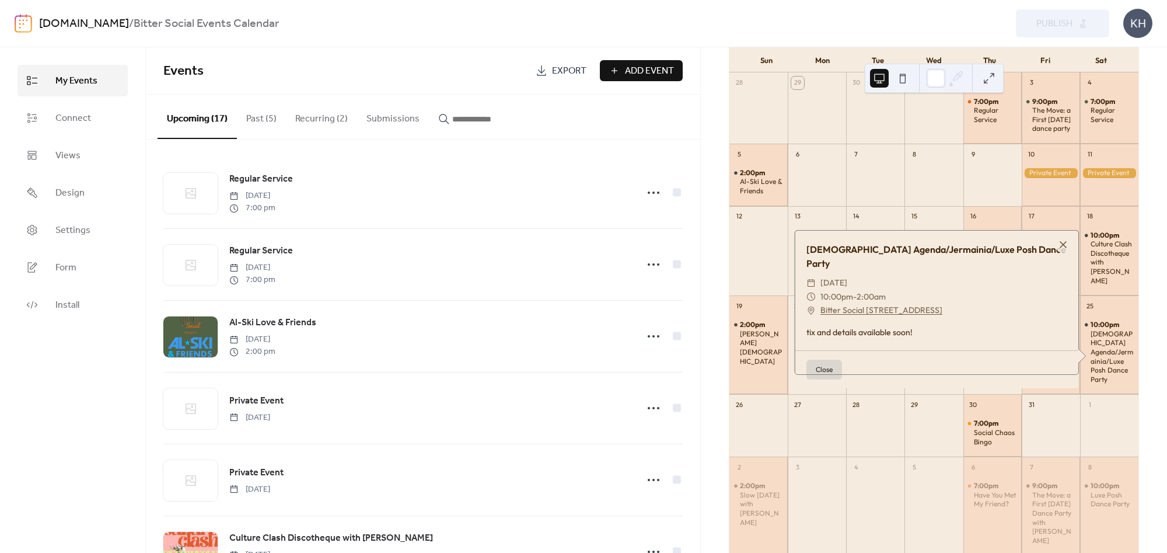
click at [718, 29] on div "Preview Publish" at bounding box center [880, 23] width 459 height 28
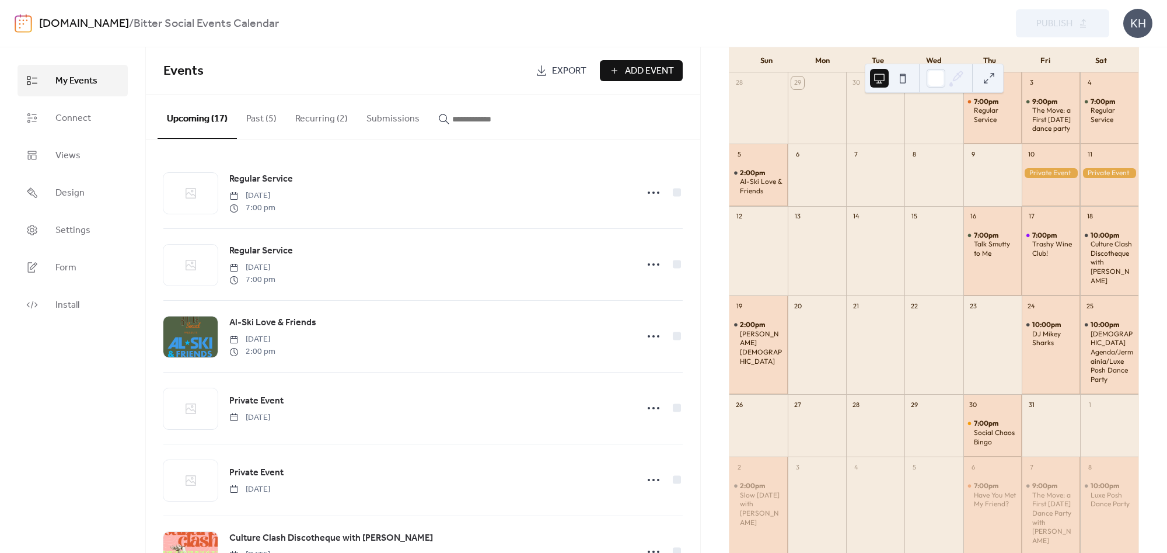
scroll to position [0, 0]
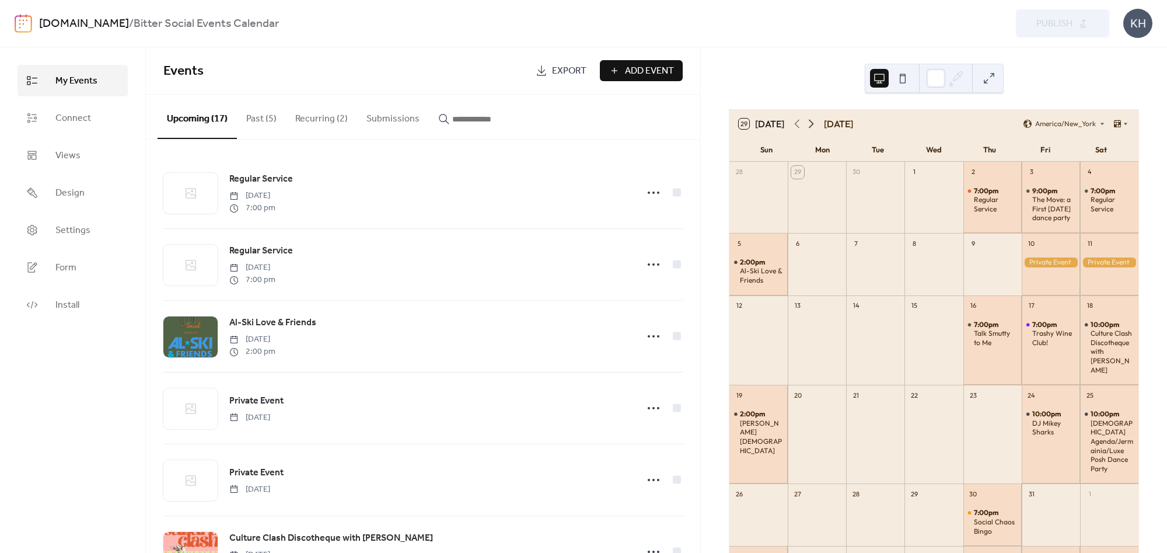
click at [812, 127] on icon at bounding box center [811, 124] width 5 height 9
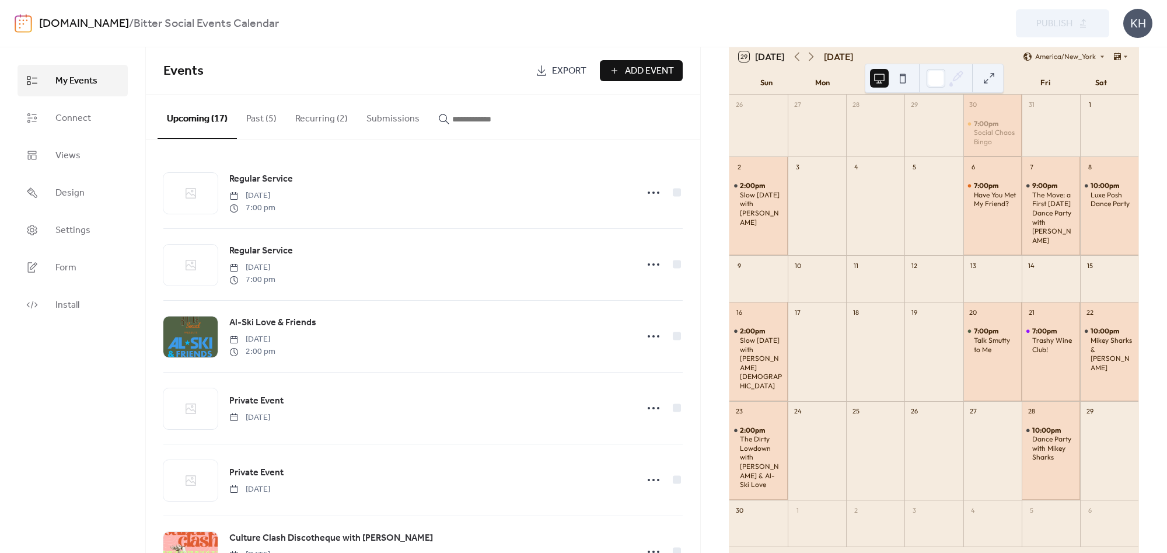
scroll to position [78, 0]
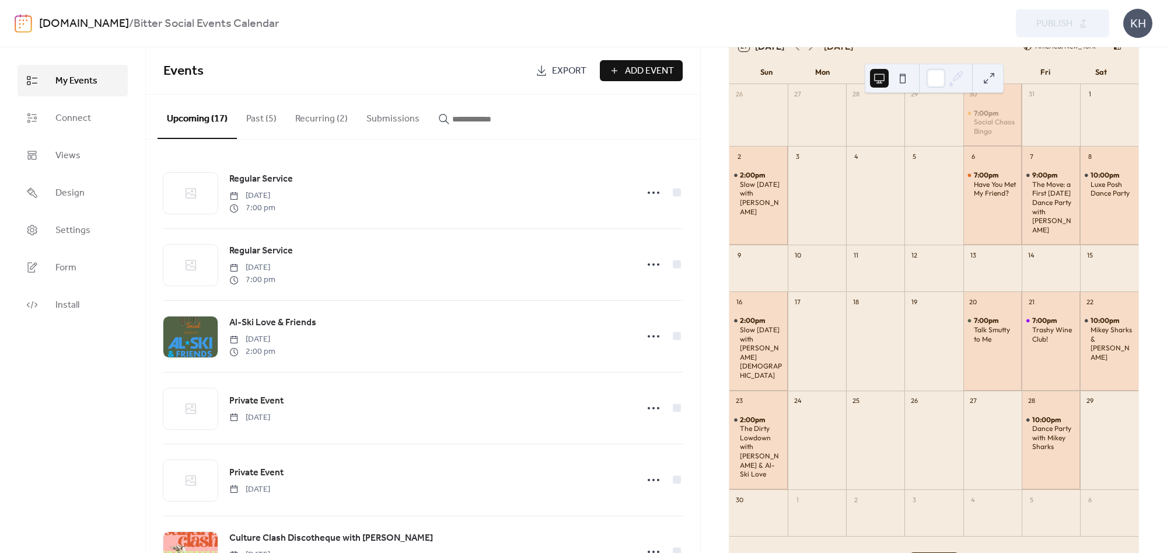
click at [765, 22] on div "Preview Publish" at bounding box center [880, 23] width 459 height 28
